Goal: Task Accomplishment & Management: Manage account settings

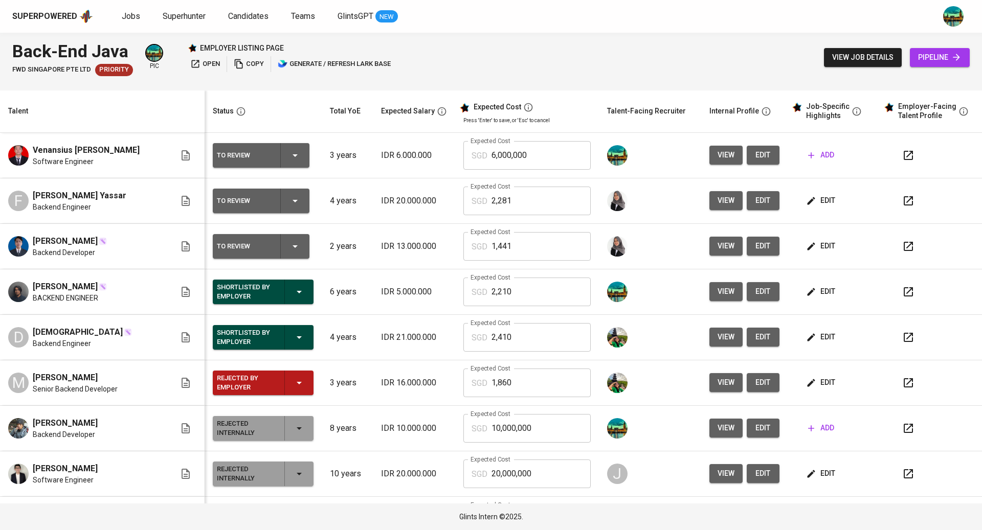
click at [763, 155] on button "edit" at bounding box center [763, 155] width 33 height 19
click at [822, 204] on span "edit" at bounding box center [821, 200] width 27 height 13
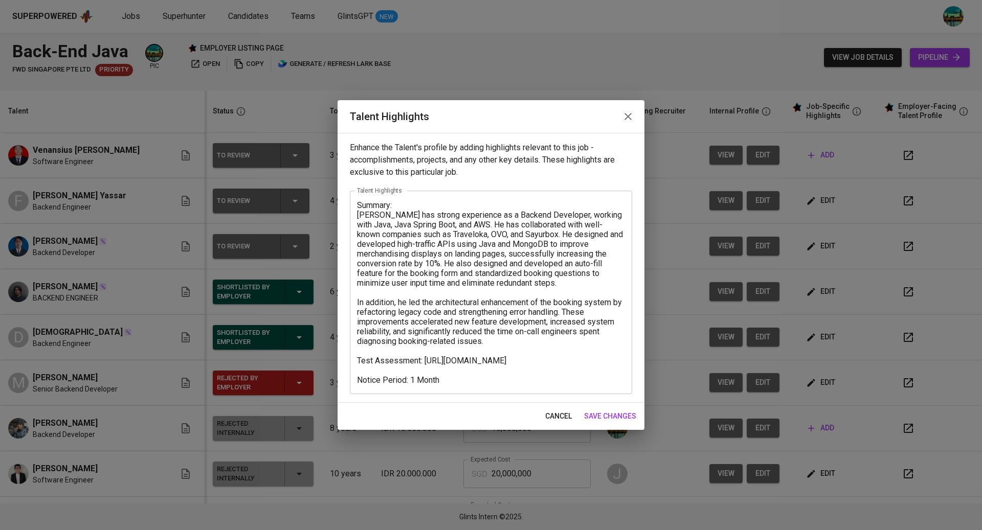
click at [633, 118] on icon "button" at bounding box center [628, 116] width 12 height 12
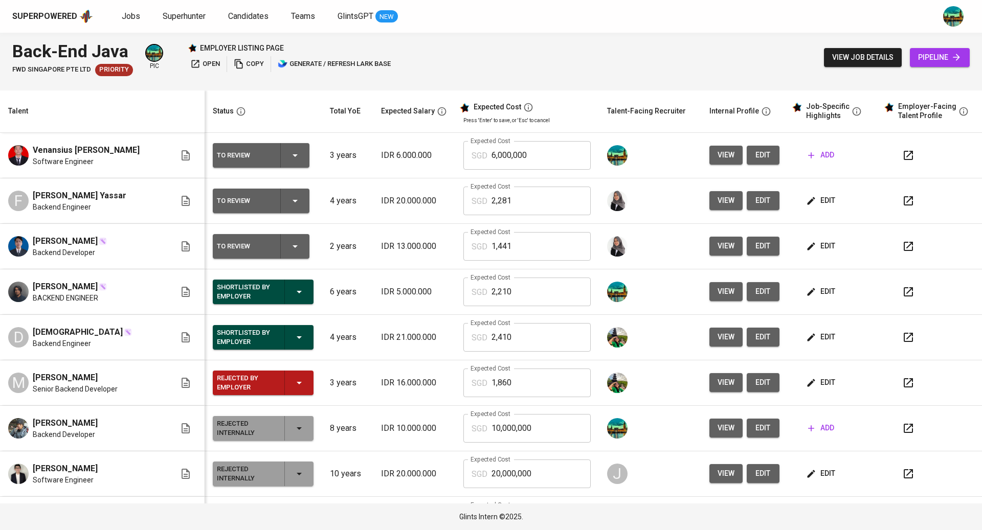
click at [818, 252] on span "edit" at bounding box center [821, 246] width 27 height 13
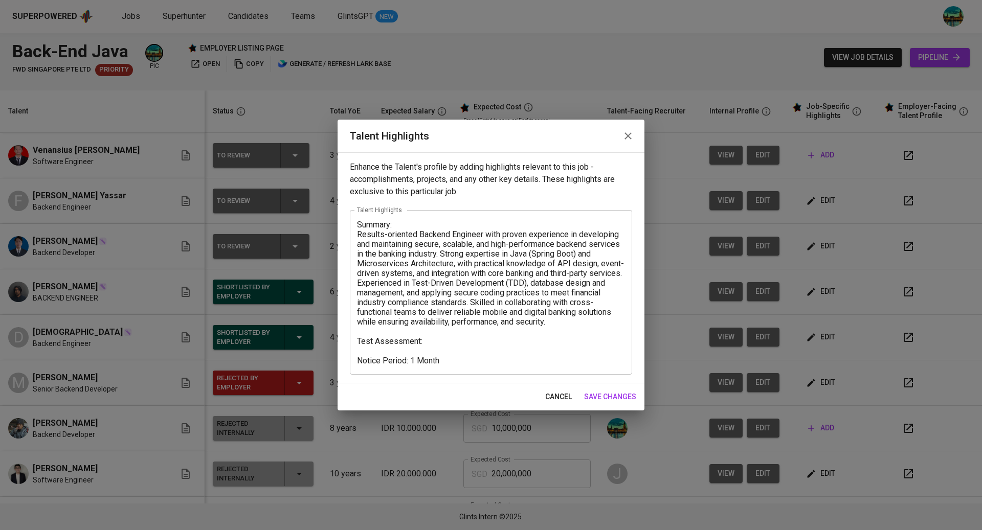
click at [622, 137] on icon "button" at bounding box center [628, 136] width 12 height 12
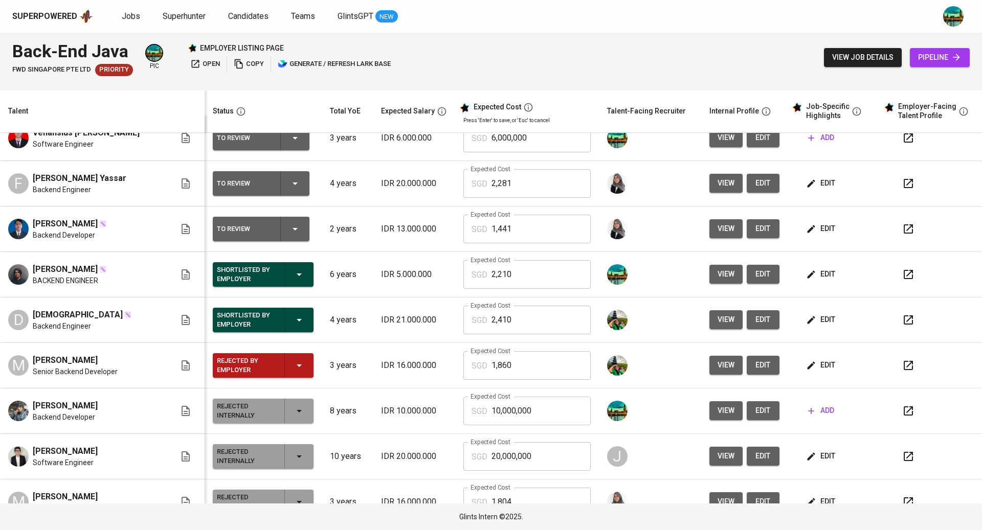
scroll to position [19, 0]
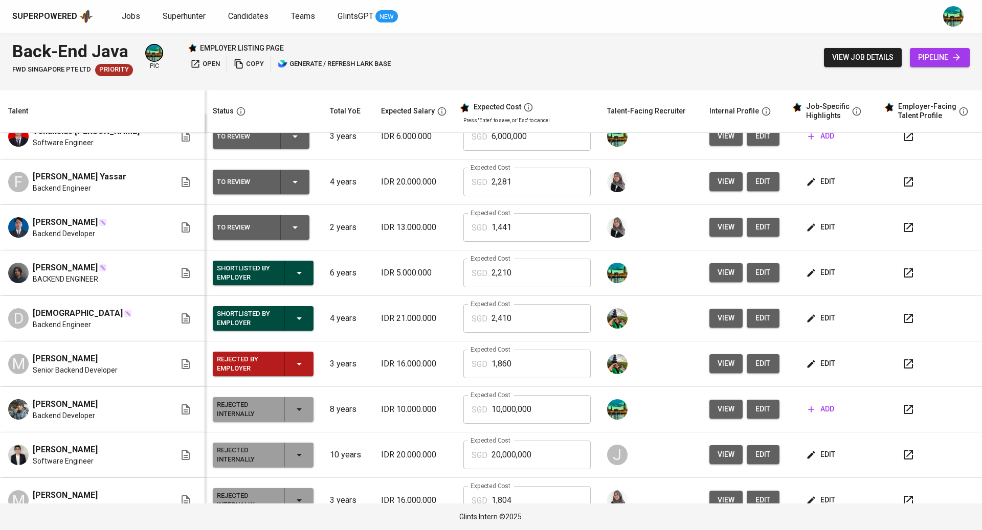
click at [810, 183] on span "edit" at bounding box center [821, 181] width 27 height 13
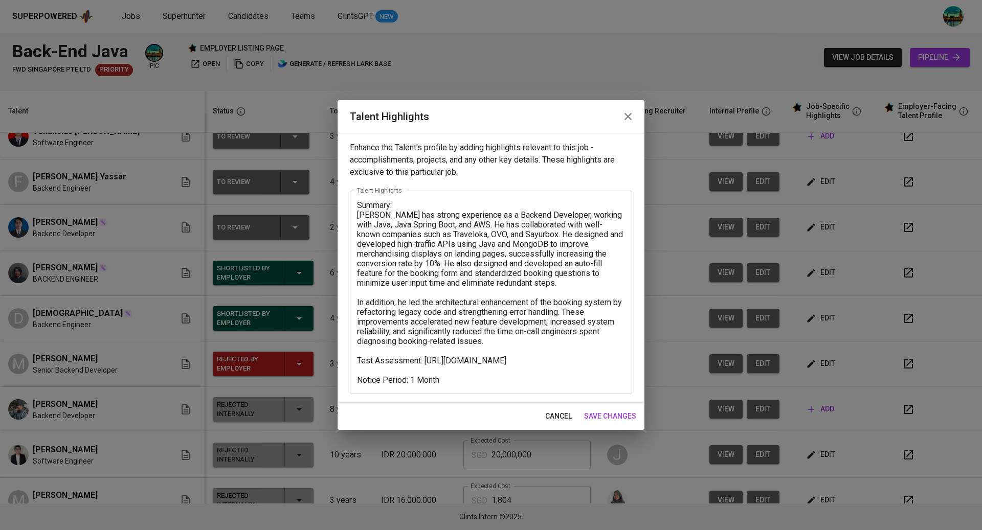
click at [631, 122] on icon "button" at bounding box center [628, 116] width 12 height 12
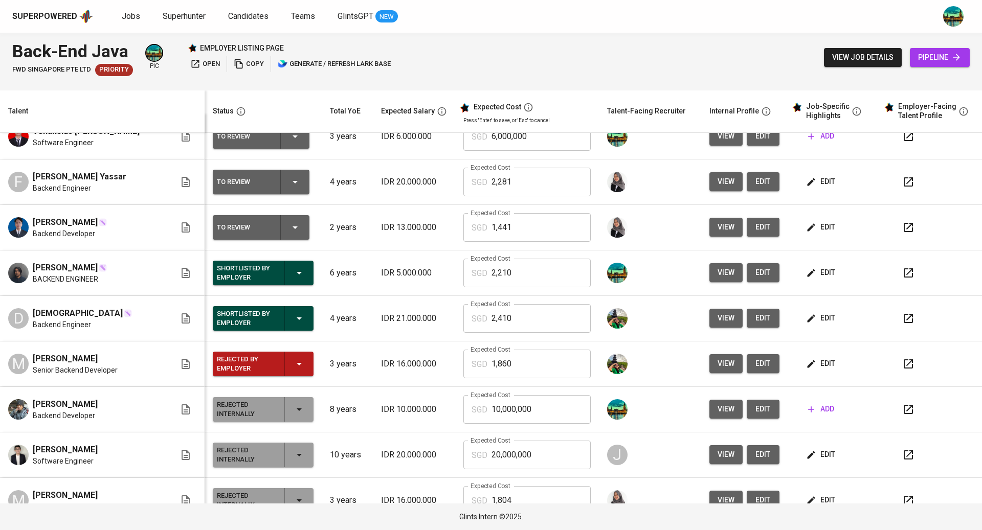
click at [902, 183] on icon "button" at bounding box center [908, 182] width 12 height 12
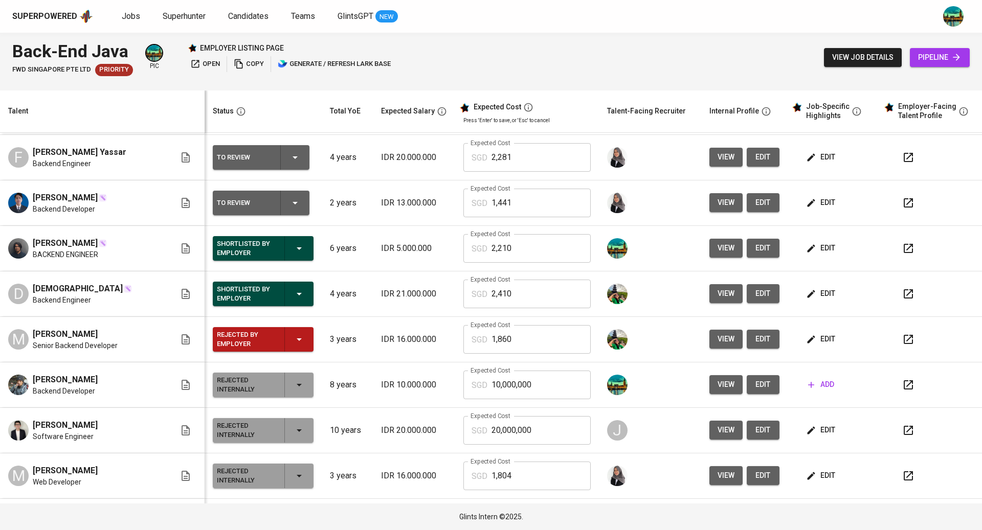
scroll to position [0, 0]
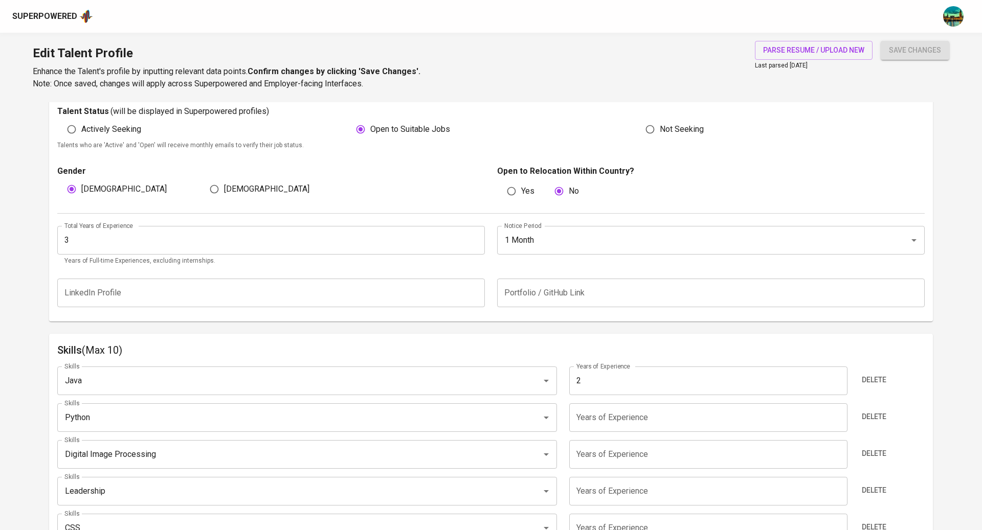
scroll to position [294, 0]
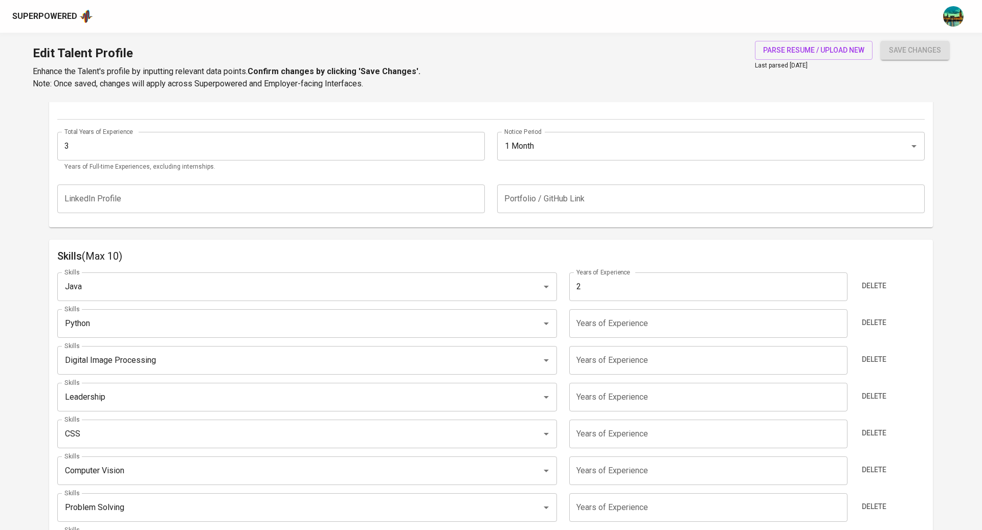
scroll to position [391, 0]
click at [838, 283] on input "3" at bounding box center [708, 283] width 278 height 29
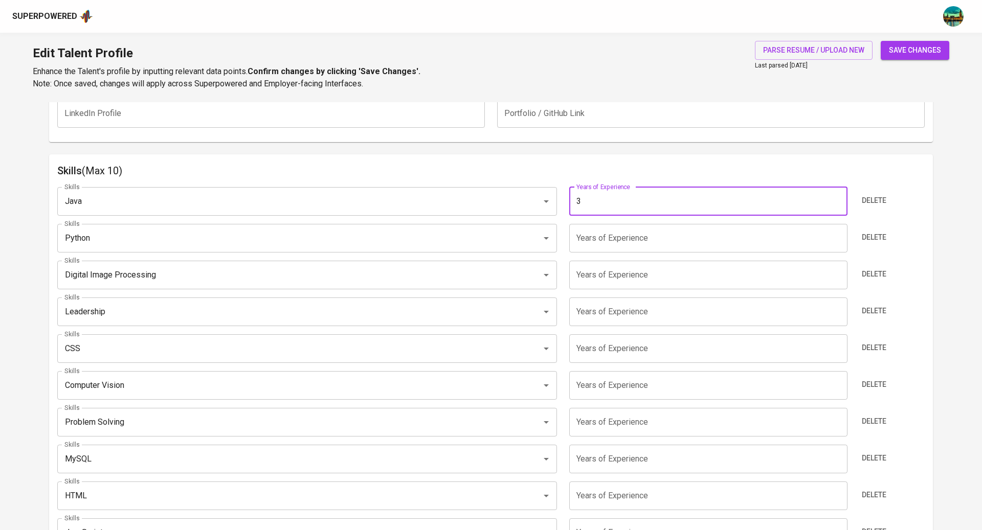
scroll to position [356, 0]
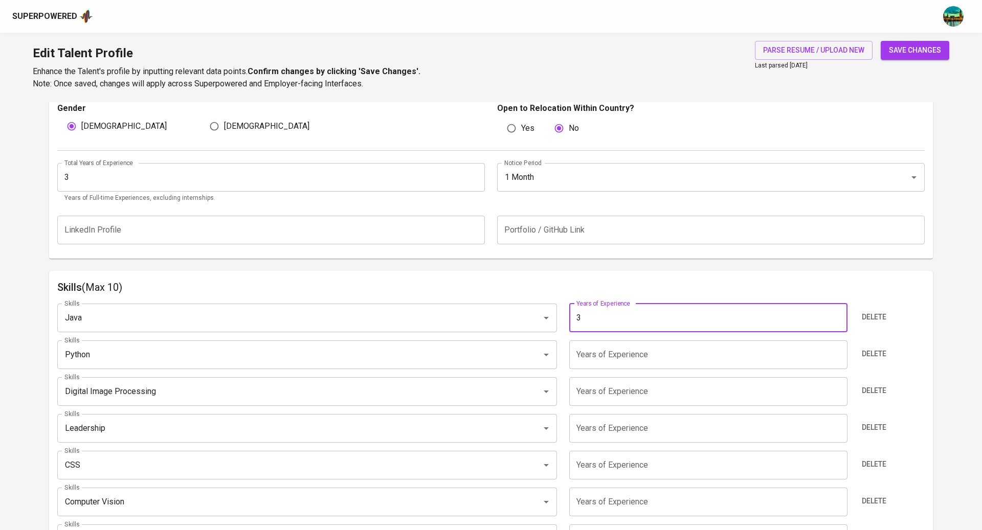
click at [838, 316] on input "4" at bounding box center [708, 318] width 278 height 29
click at [838, 320] on input "3" at bounding box center [708, 318] width 278 height 29
type input "2"
click at [838, 320] on input "2" at bounding box center [708, 318] width 278 height 29
click at [663, 276] on div "Skills (Max 10) Skills Java Skills Years of Experience 2 Years of Experience De…" at bounding box center [491, 485] width 884 height 428
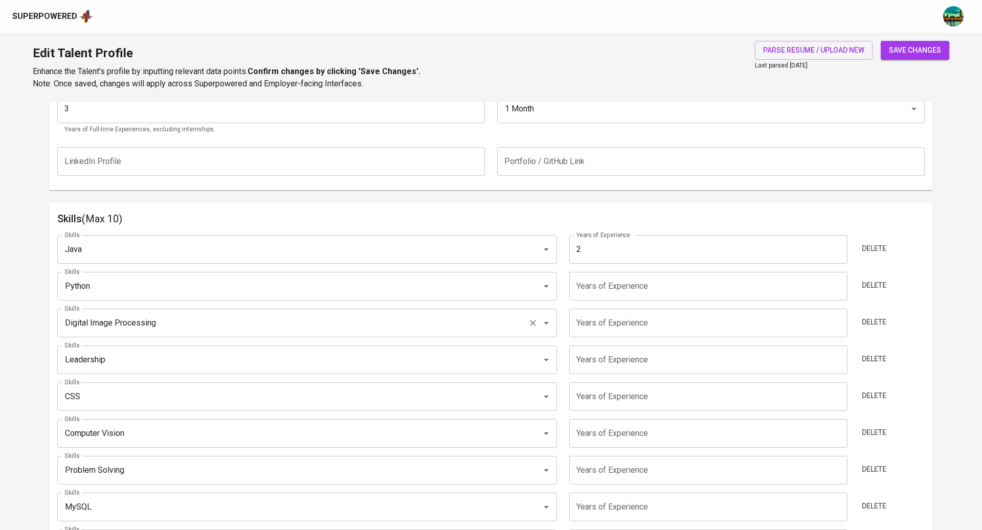
scroll to position [432, 0]
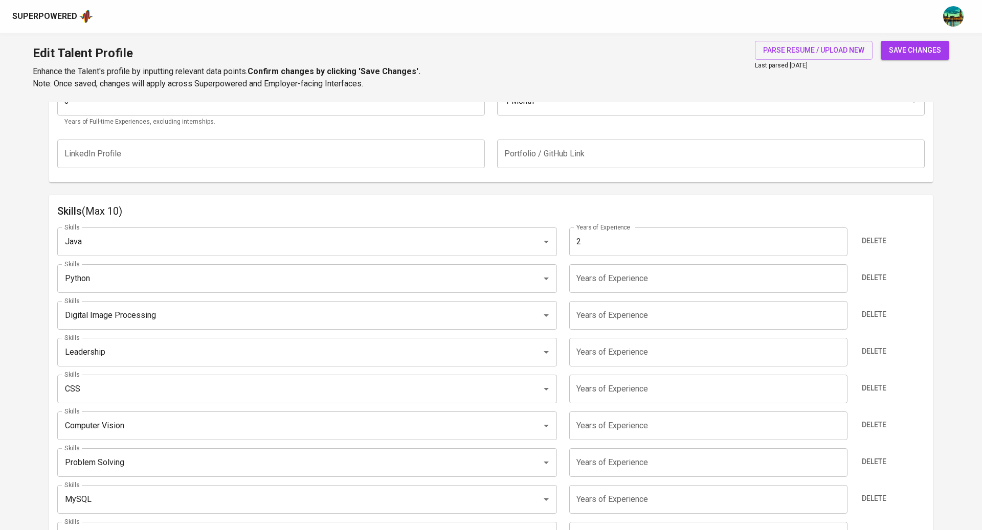
click at [590, 207] on h6 "Skills (Max 10)" at bounding box center [490, 211] width 867 height 16
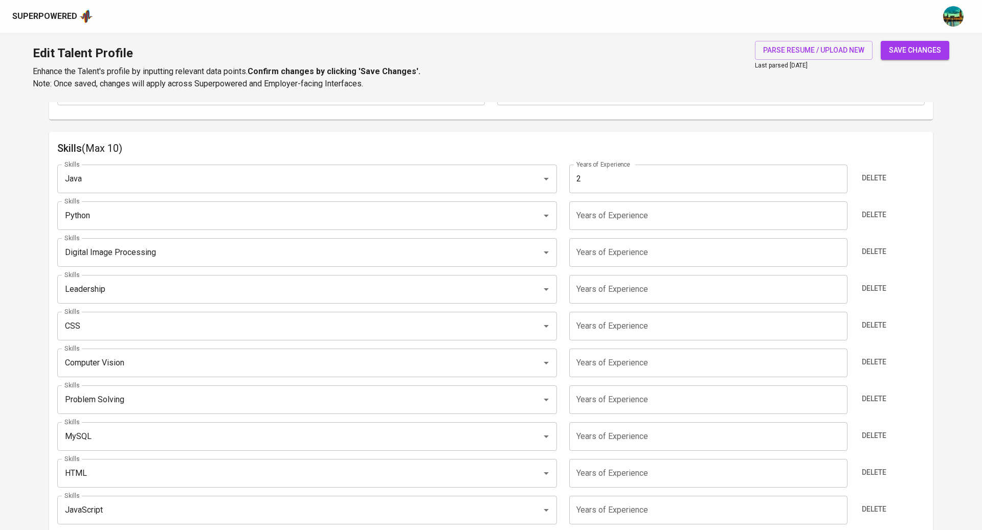
scroll to position [496, 0]
click at [618, 208] on input "number" at bounding box center [708, 215] width 278 height 29
click at [494, 211] on input "Python" at bounding box center [293, 215] width 462 height 19
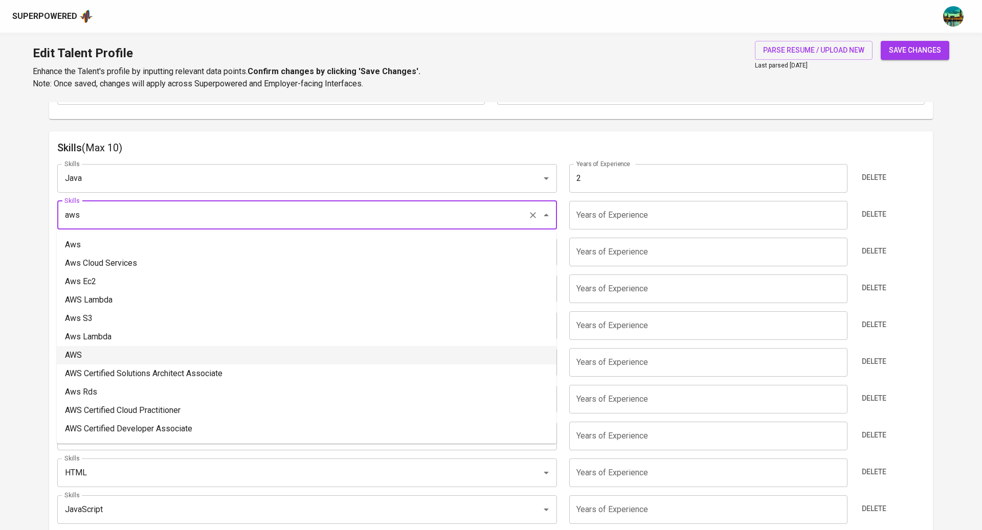
click at [346, 354] on li "AWS" at bounding box center [307, 355] width 500 height 18
type input "AWS"
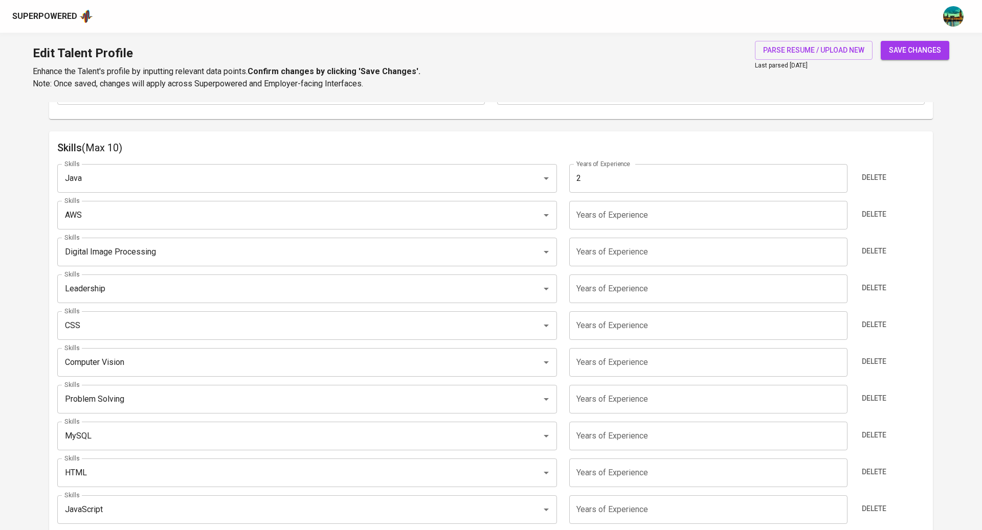
type input "1"
click at [839, 214] on input "1" at bounding box center [708, 215] width 278 height 29
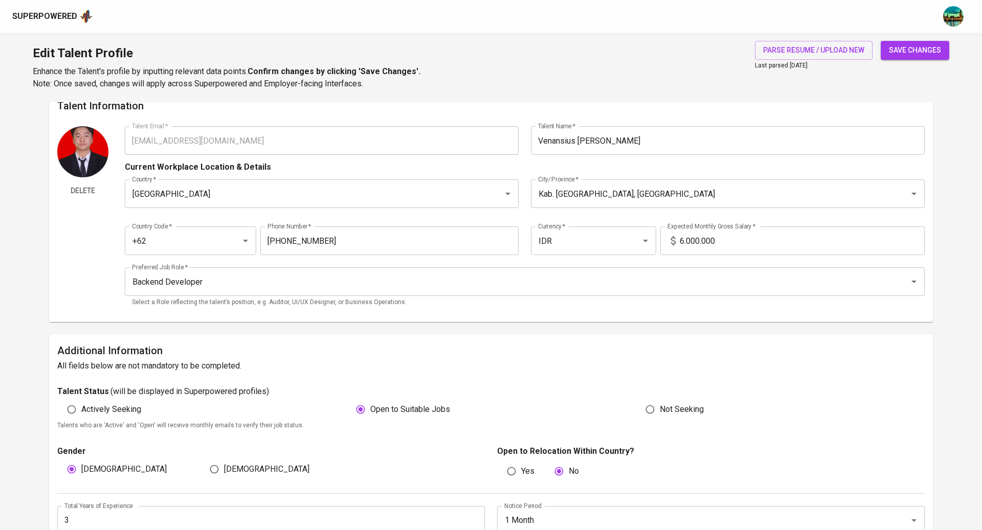
scroll to position [0, 0]
